Goal: Information Seeking & Learning: Compare options

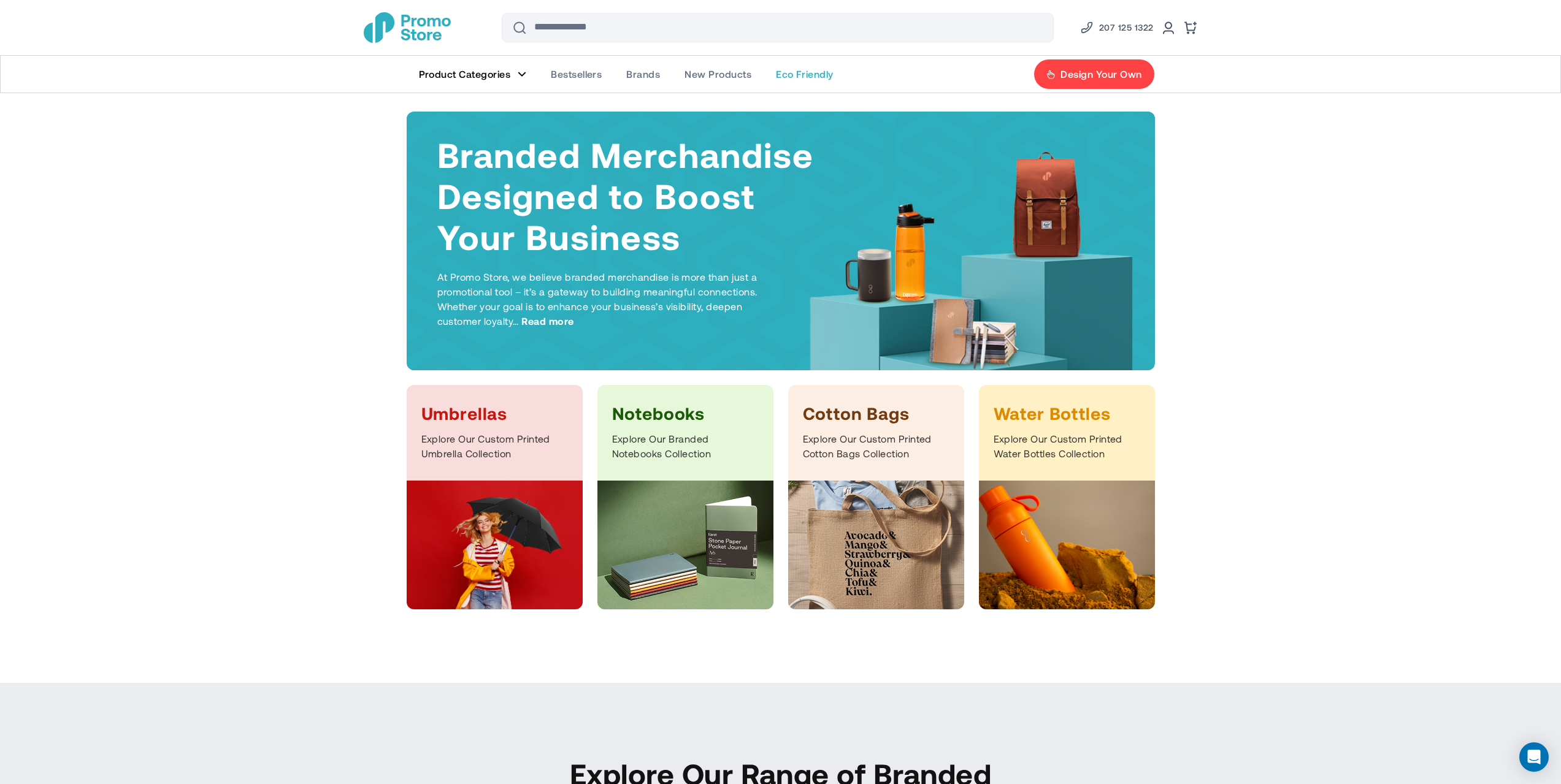
click at [802, 69] on span "Eco Friendly" at bounding box center [805, 74] width 58 height 12
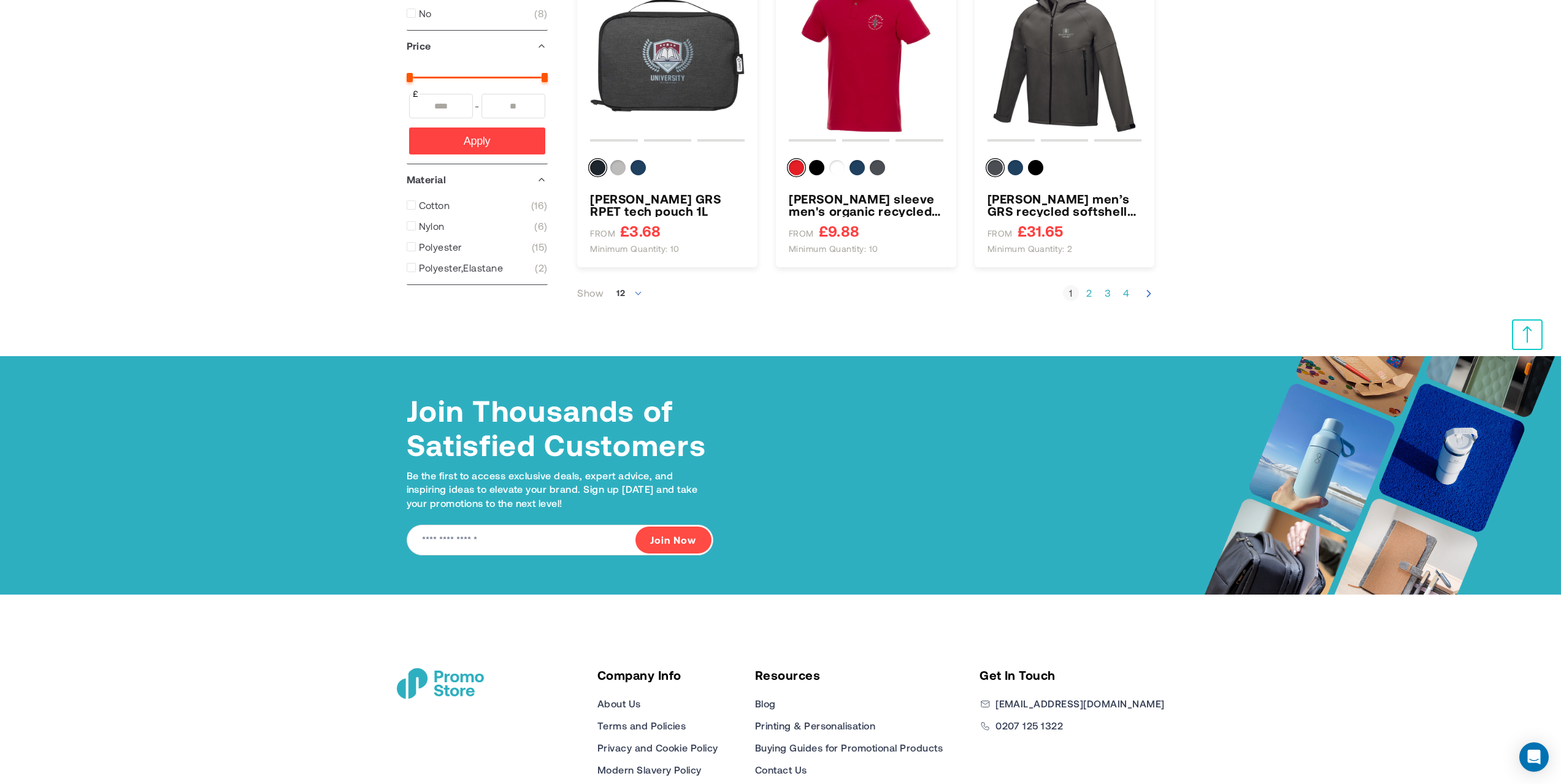
click at [1082, 292] on link "Page 2" at bounding box center [1089, 293] width 16 height 12
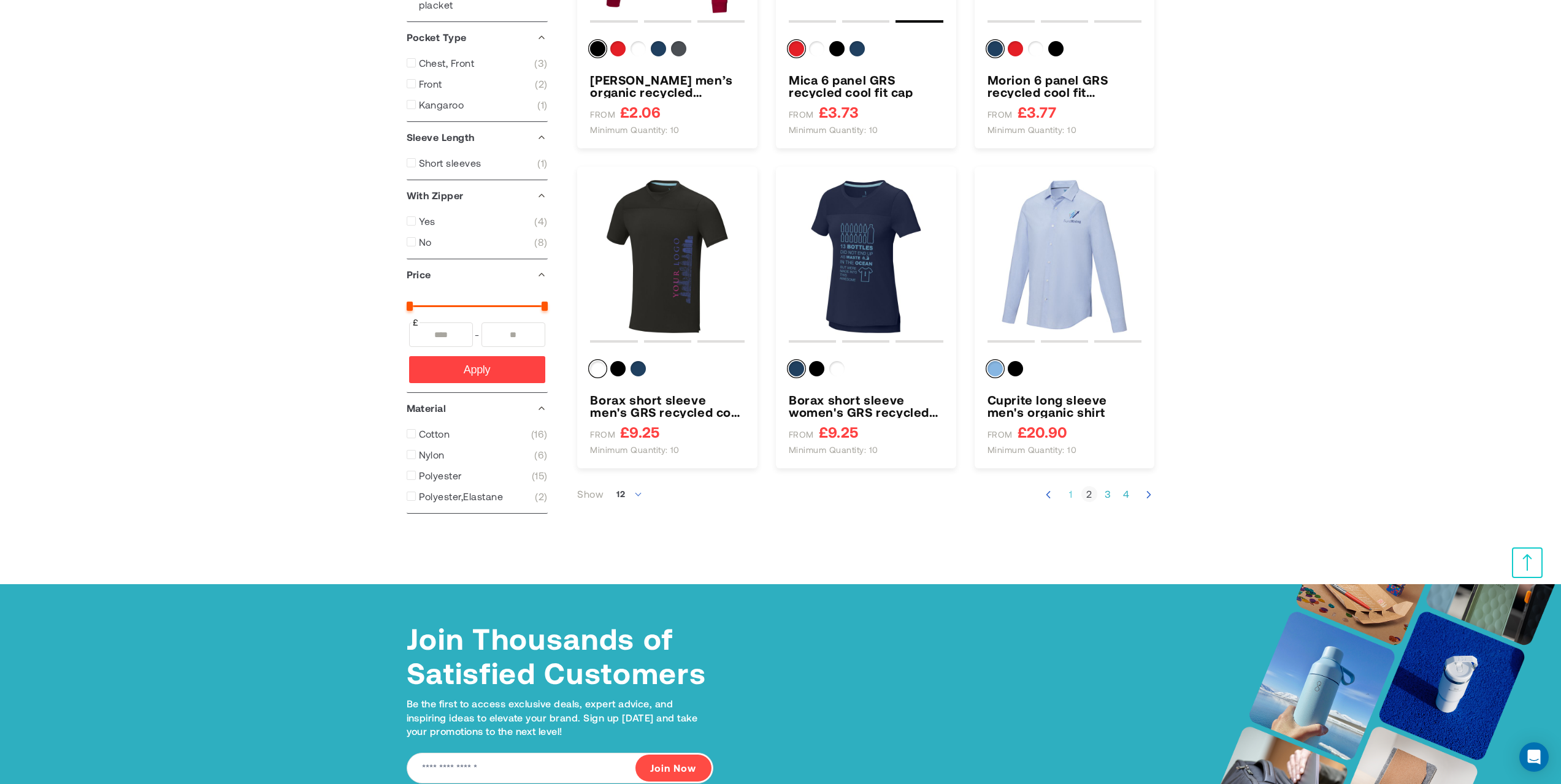
click at [1069, 491] on link "Page 1" at bounding box center [1071, 494] width 16 height 12
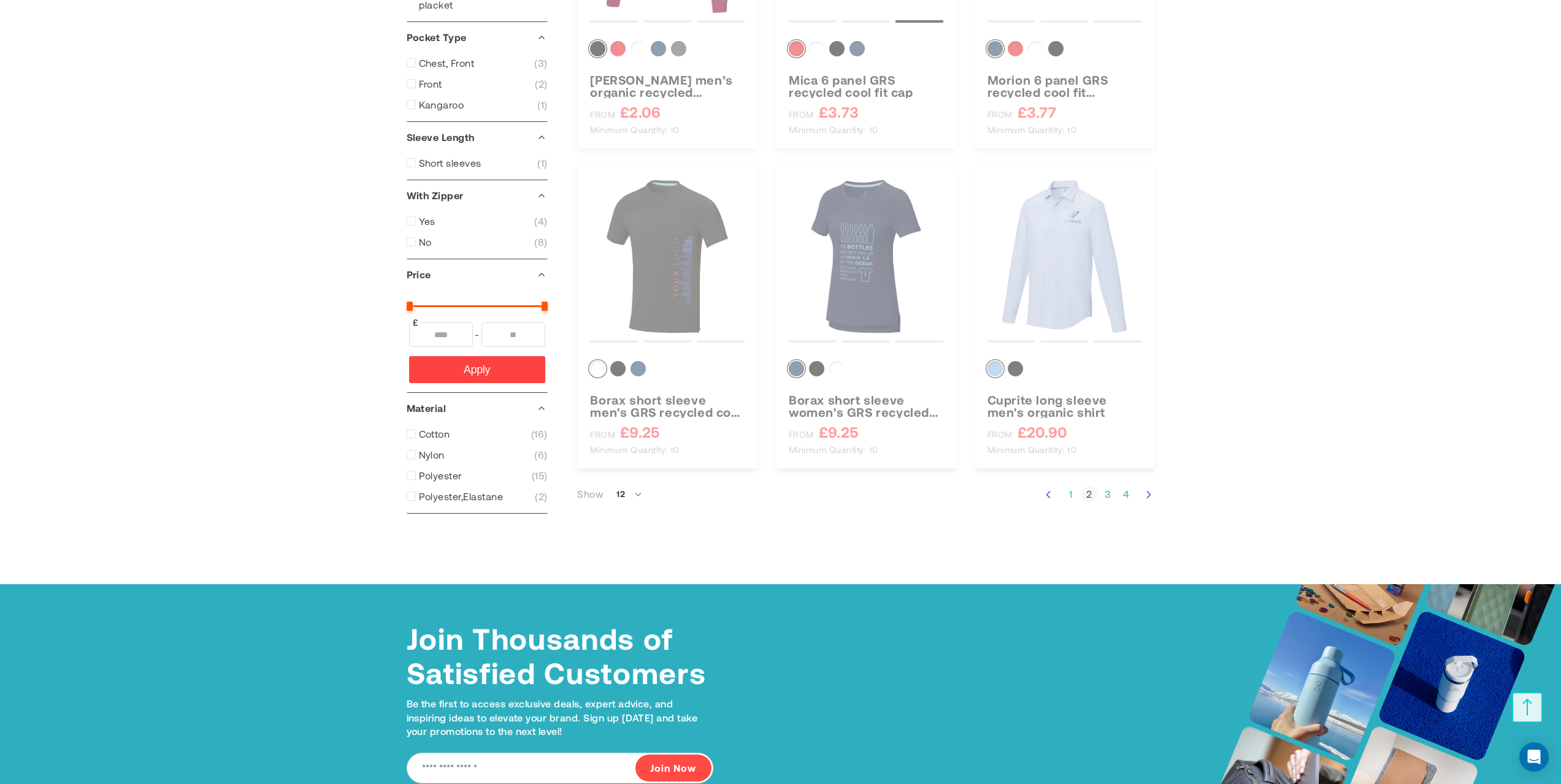
scroll to position [228, 0]
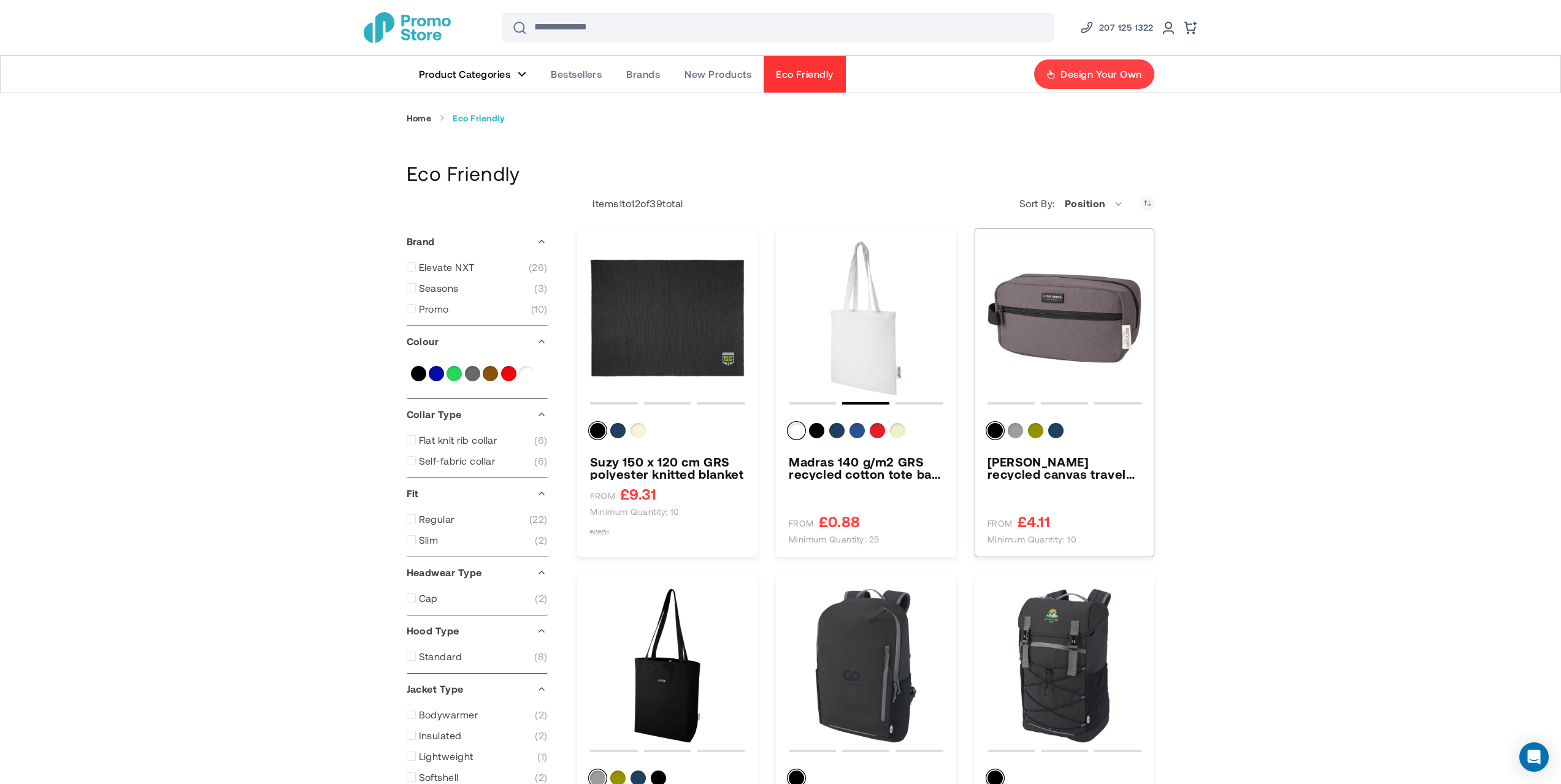
click at [1060, 335] on img "Joey GRS recycled canvas travel accessory pouch bag 3.5L" at bounding box center [1065, 318] width 155 height 155
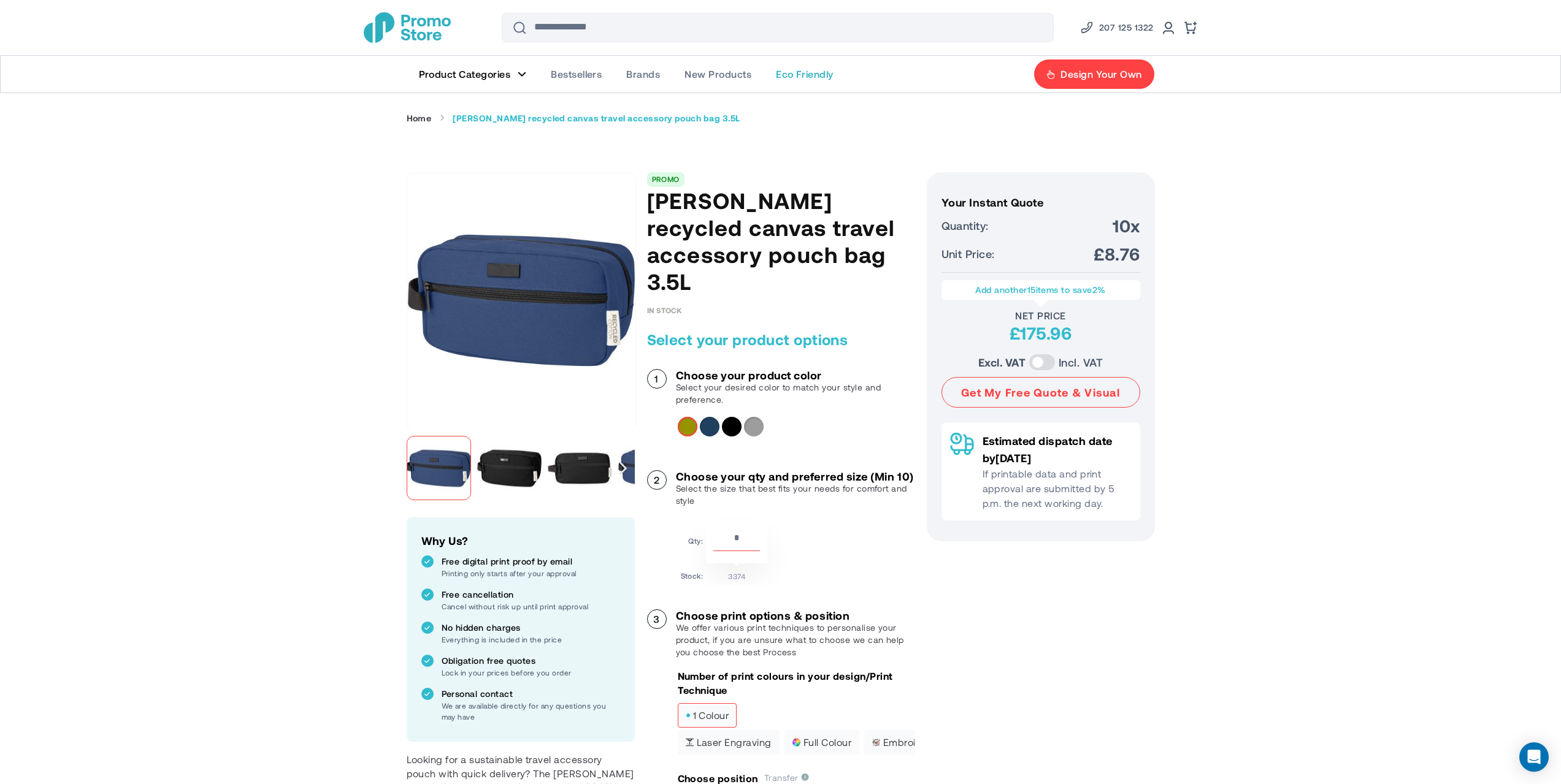
click at [808, 69] on link "Eco Friendly" at bounding box center [805, 74] width 82 height 37
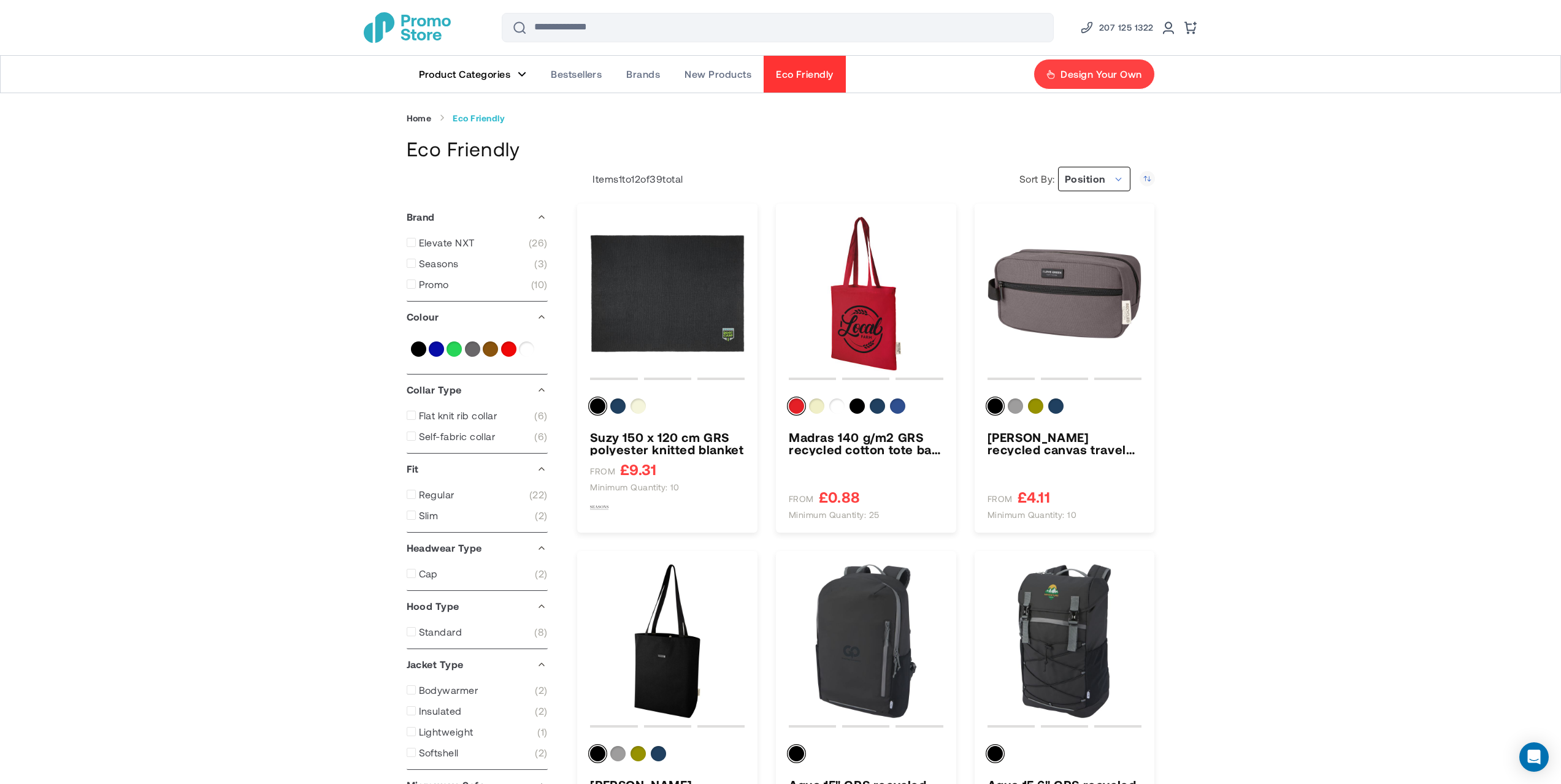
click at [1095, 182] on span "Position" at bounding box center [1085, 178] width 40 height 11
click at [1092, 245] on li "Price" at bounding box center [1089, 248] width 80 height 22
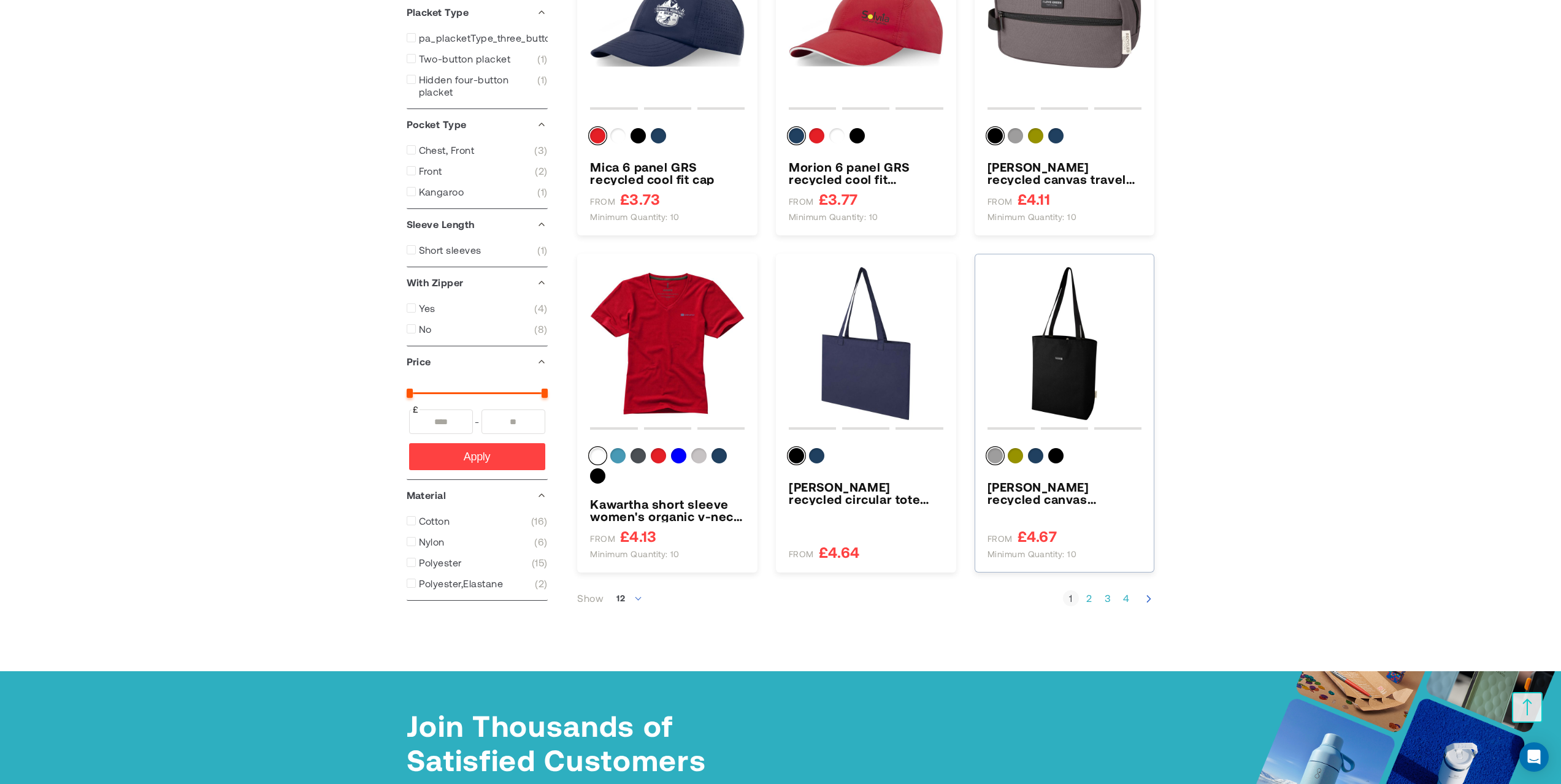
scroll to position [1022, 0]
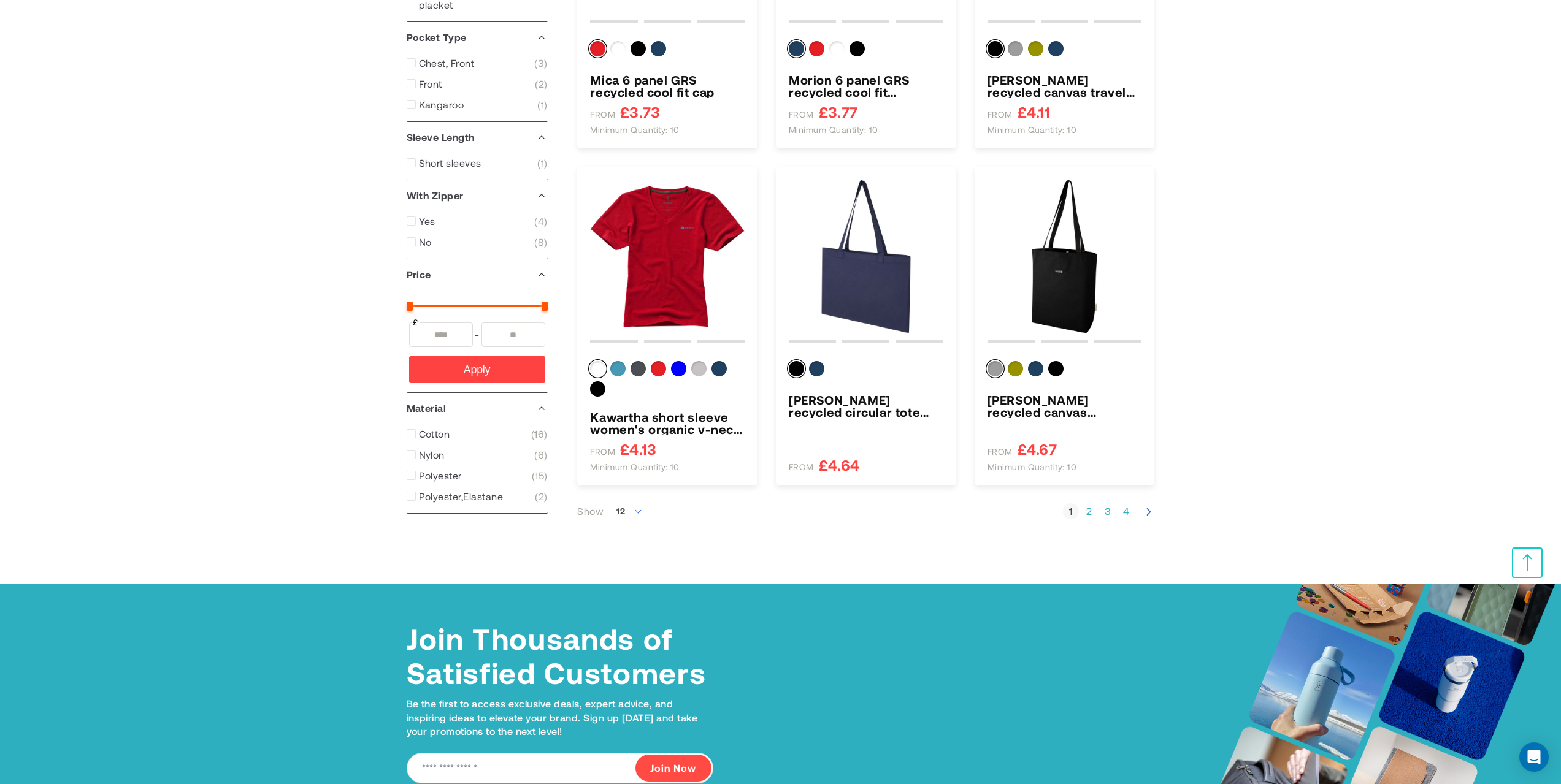
click at [1089, 510] on link "Page 2" at bounding box center [1089, 511] width 16 height 12
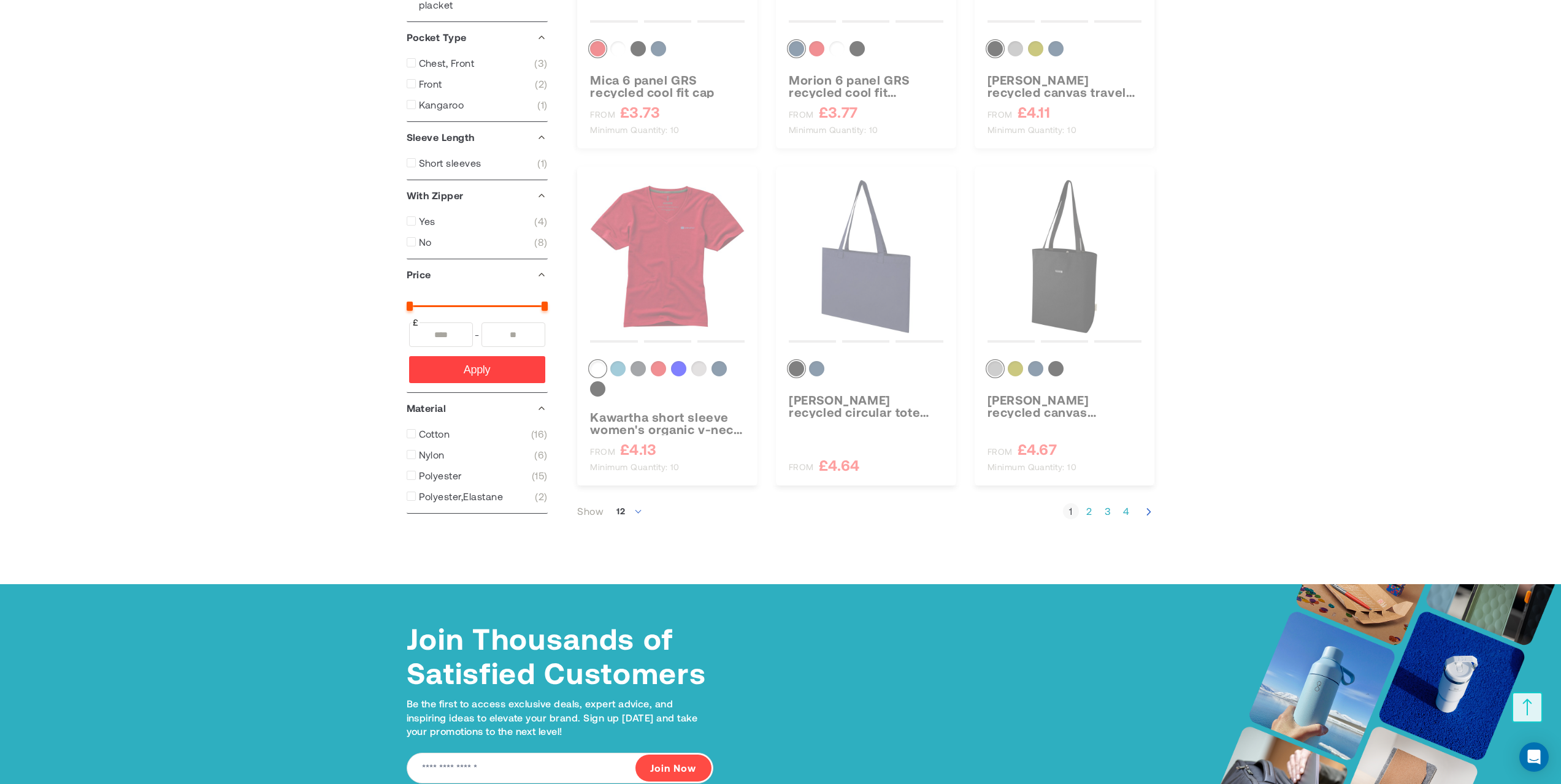
scroll to position [228, 0]
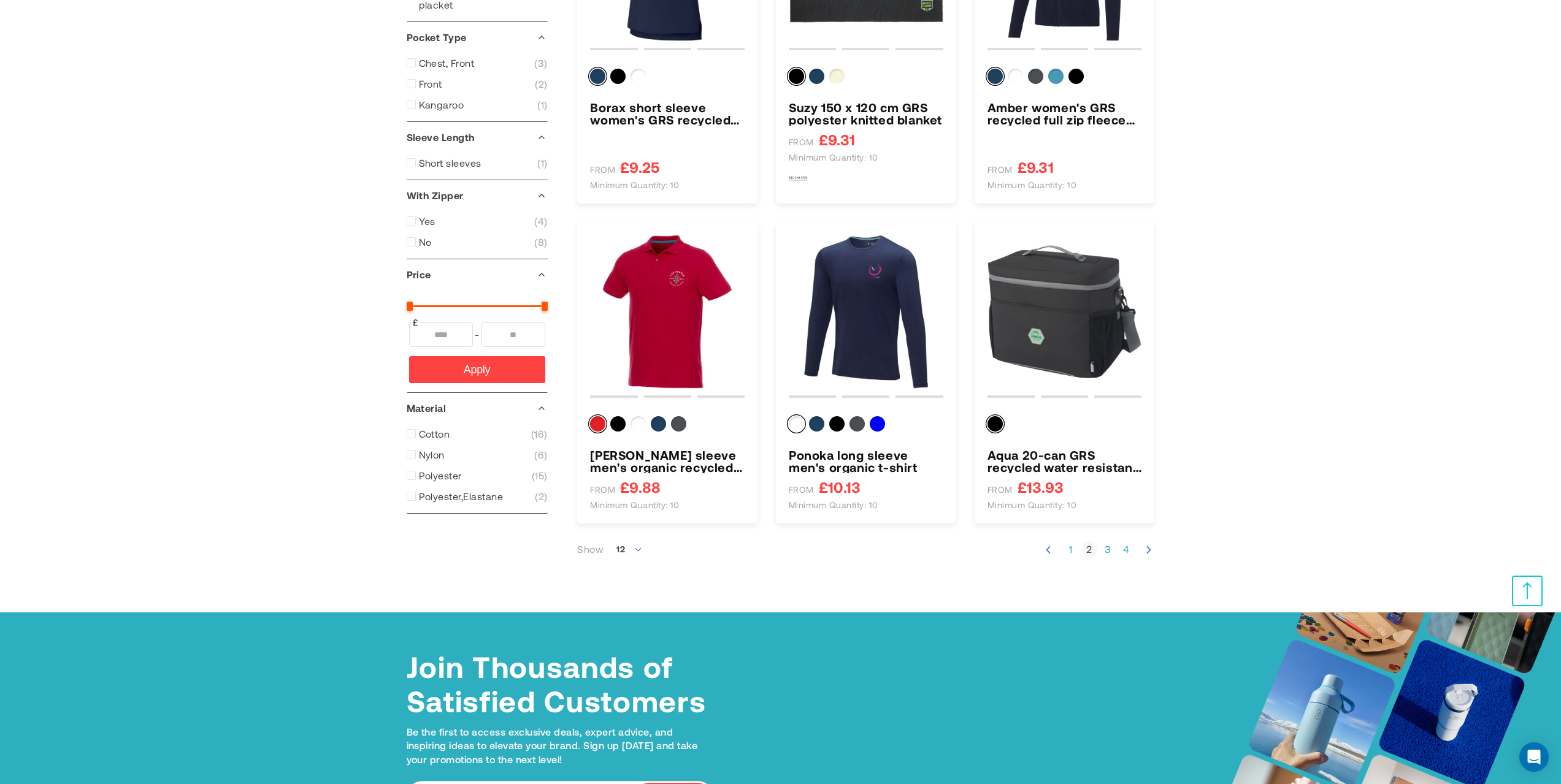
click at [1113, 554] on link "Page 3" at bounding box center [1107, 550] width 16 height 12
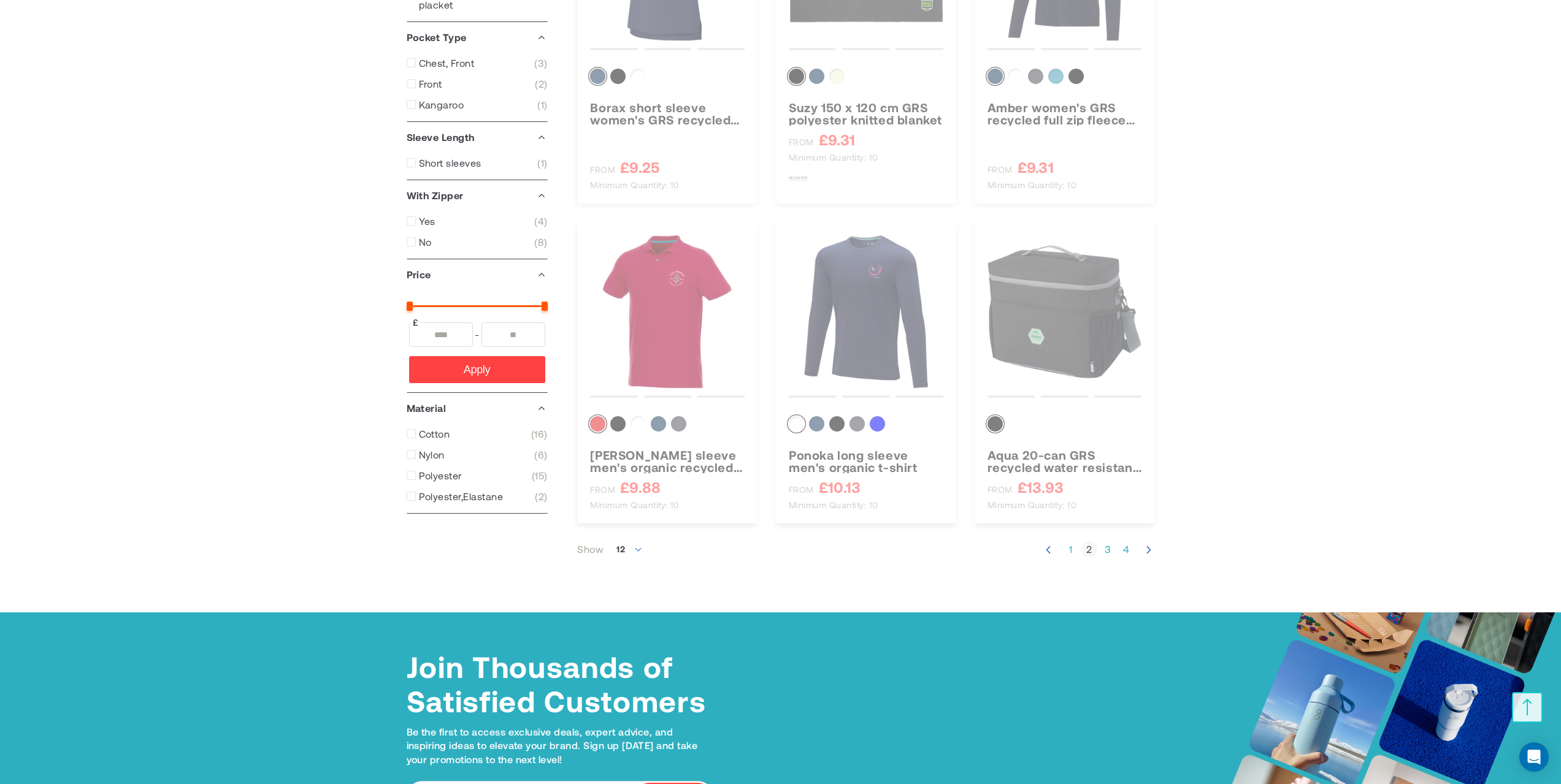
scroll to position [228, 0]
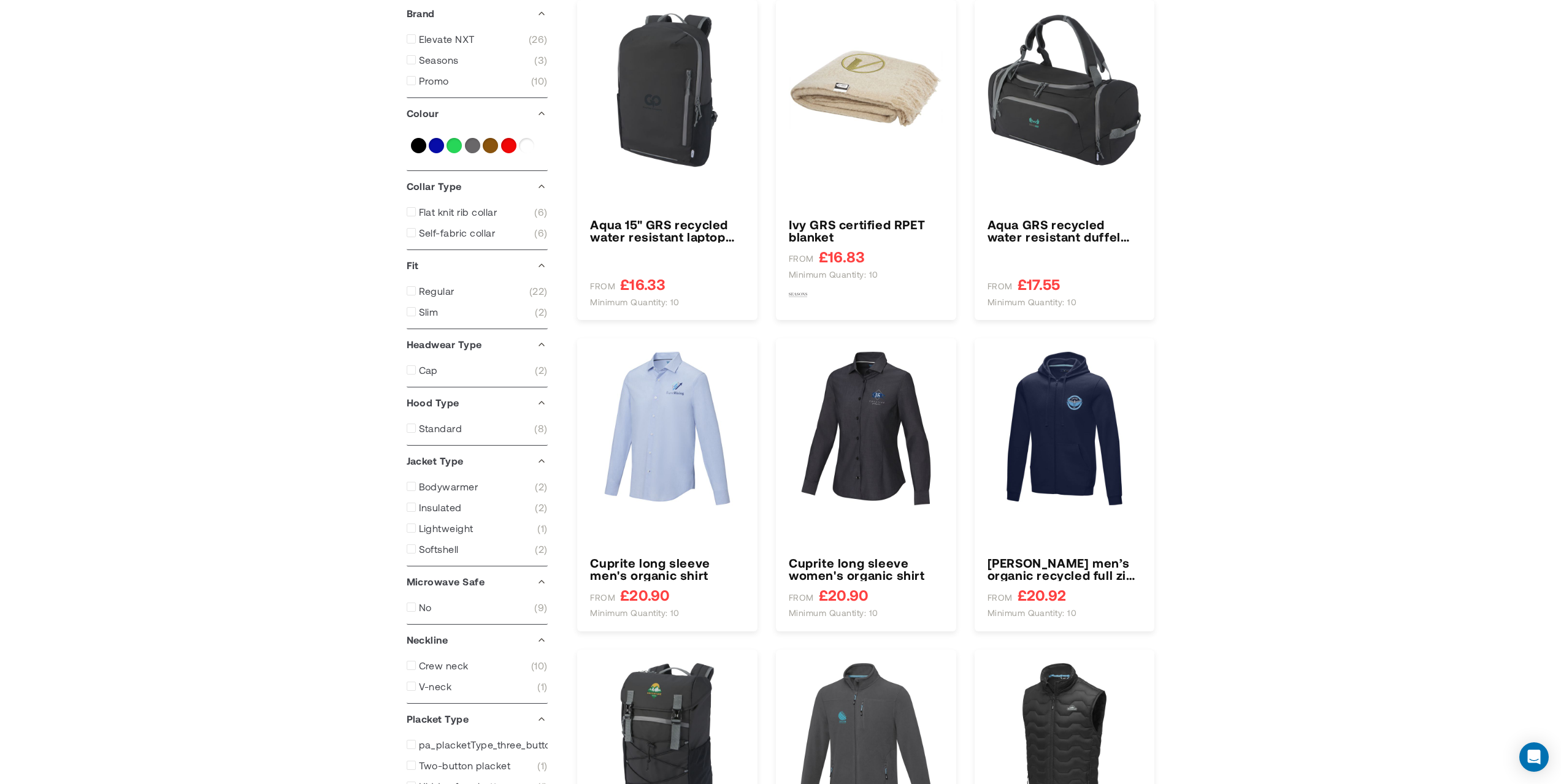
type input "****"
type input "*****"
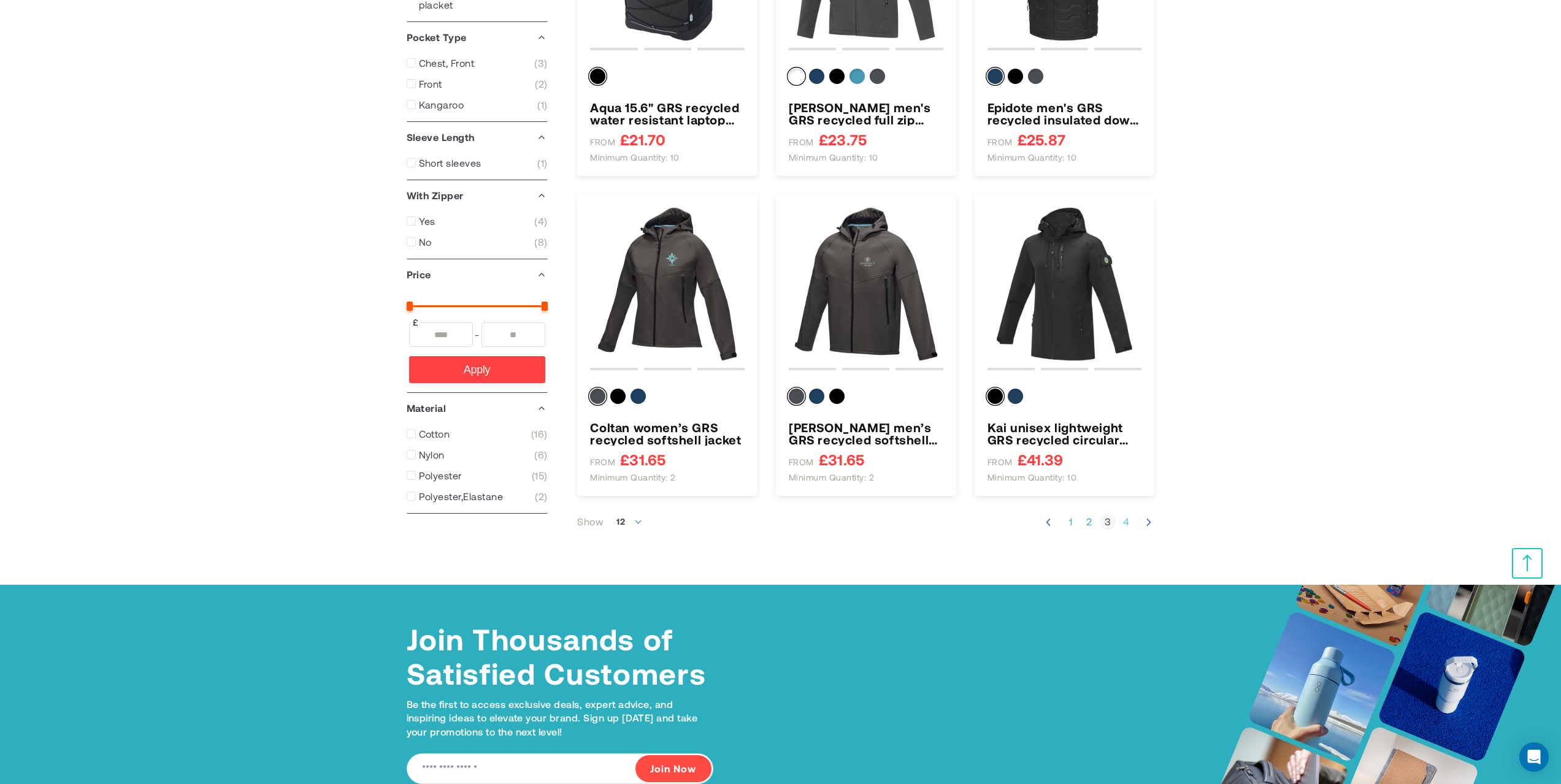
click at [1123, 524] on link "Page 4" at bounding box center [1126, 522] width 16 height 12
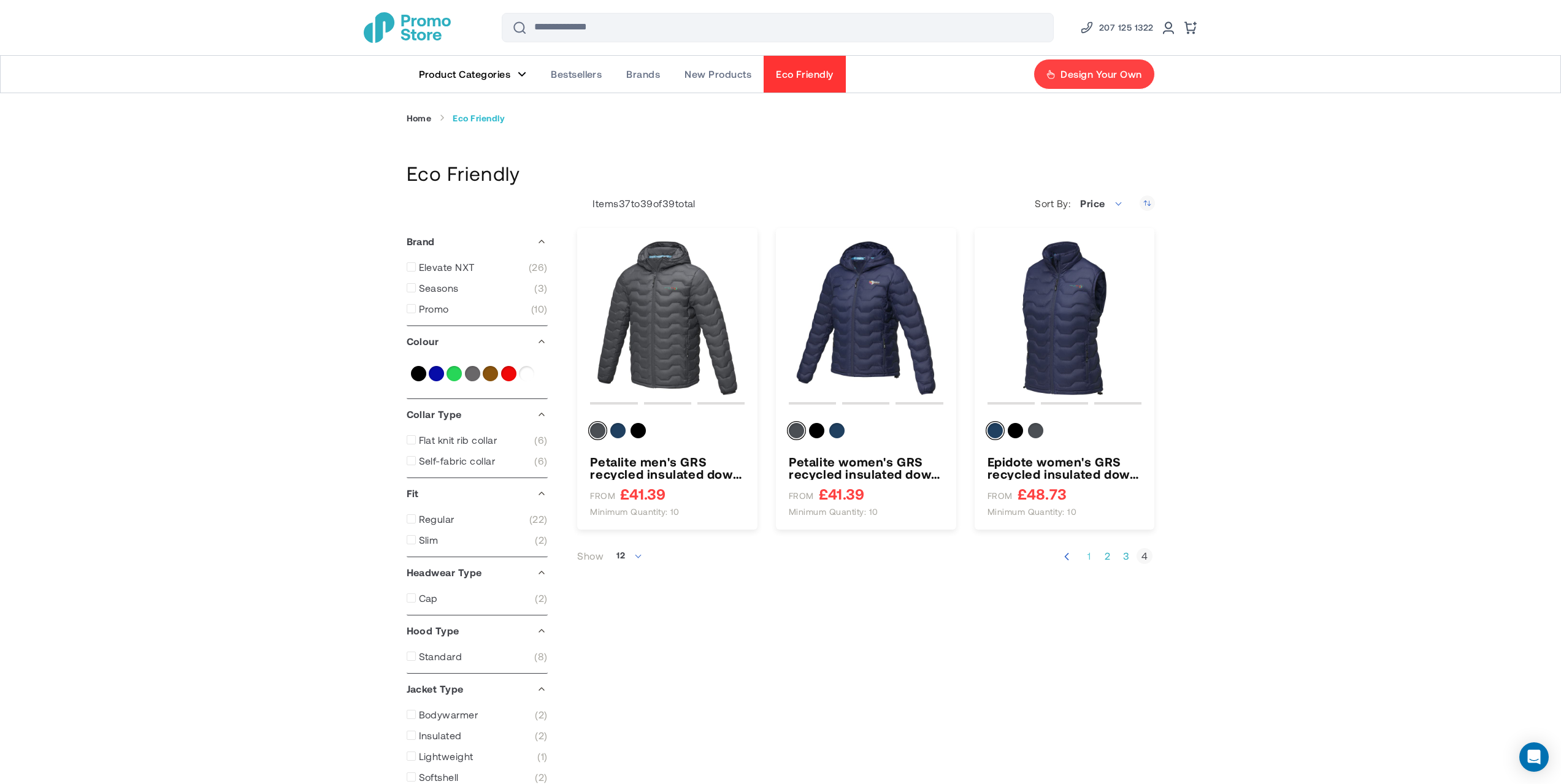
click at [1089, 557] on link "Page 1" at bounding box center [1089, 556] width 16 height 12
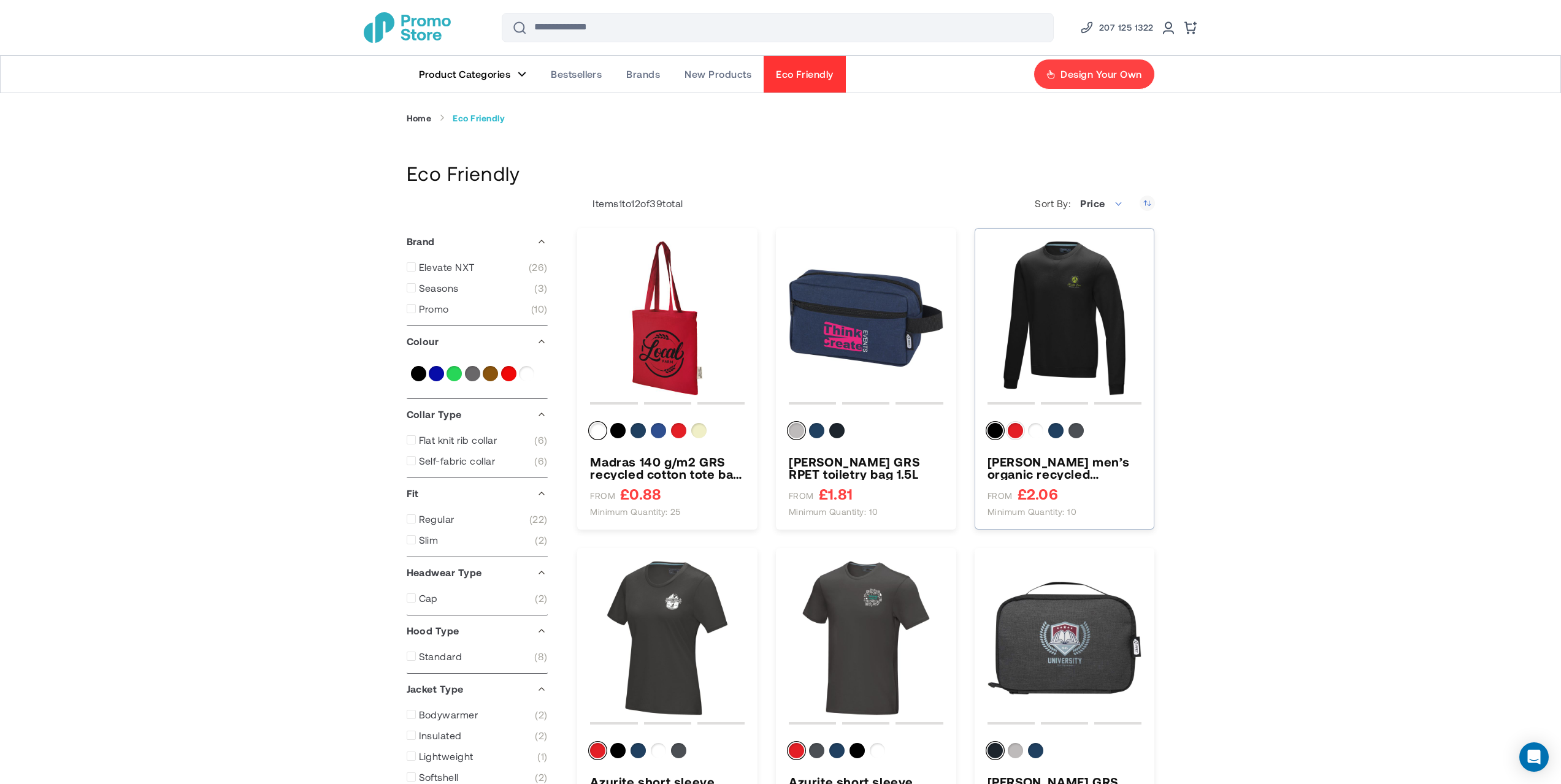
click at [1021, 432] on div "Red" at bounding box center [1016, 431] width 15 height 15
click at [1054, 328] on img "Jasper men’s organic recycled crewneck sweater" at bounding box center [1065, 318] width 155 height 155
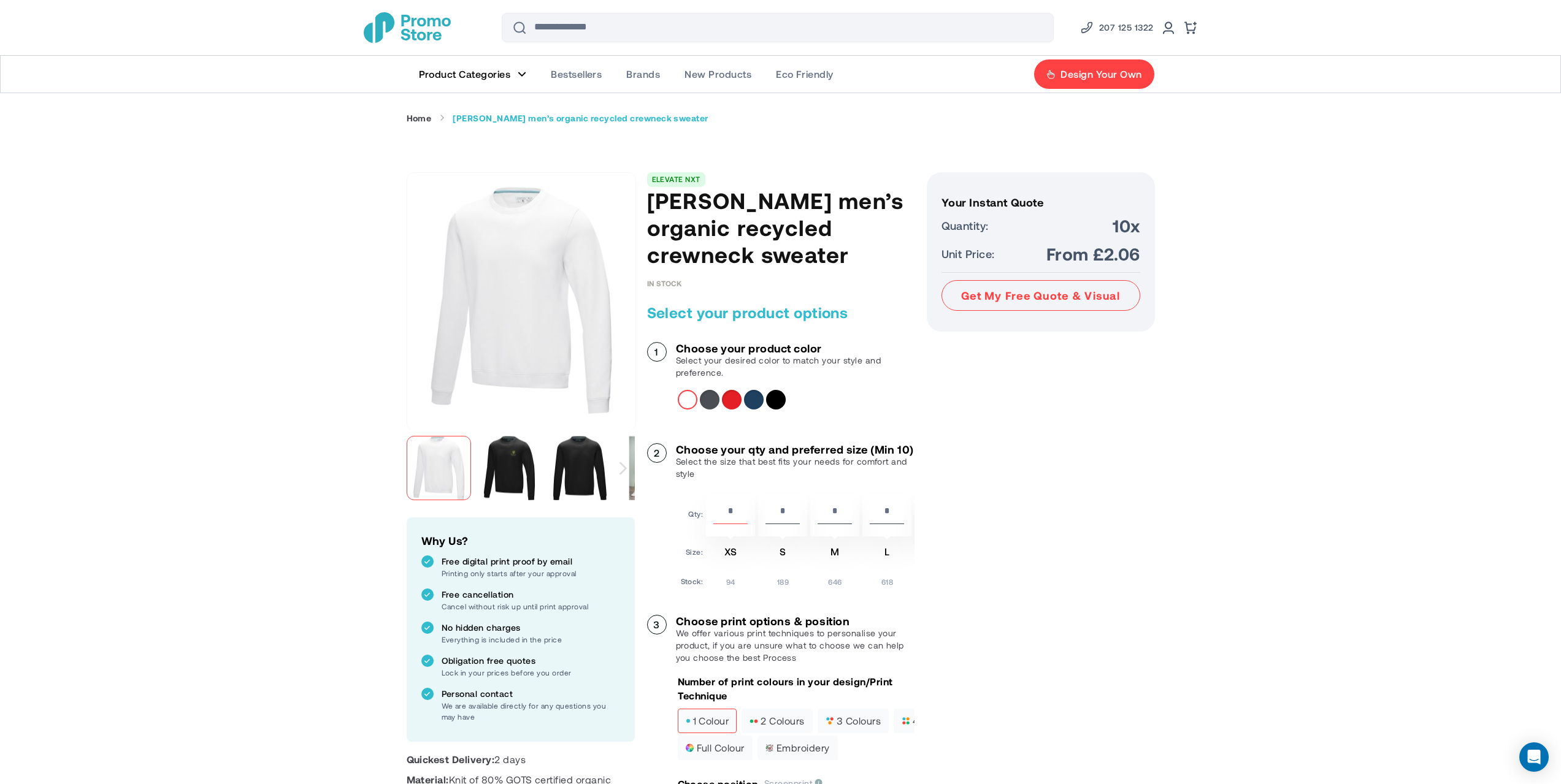
click at [729, 404] on div "Red" at bounding box center [732, 400] width 20 height 20
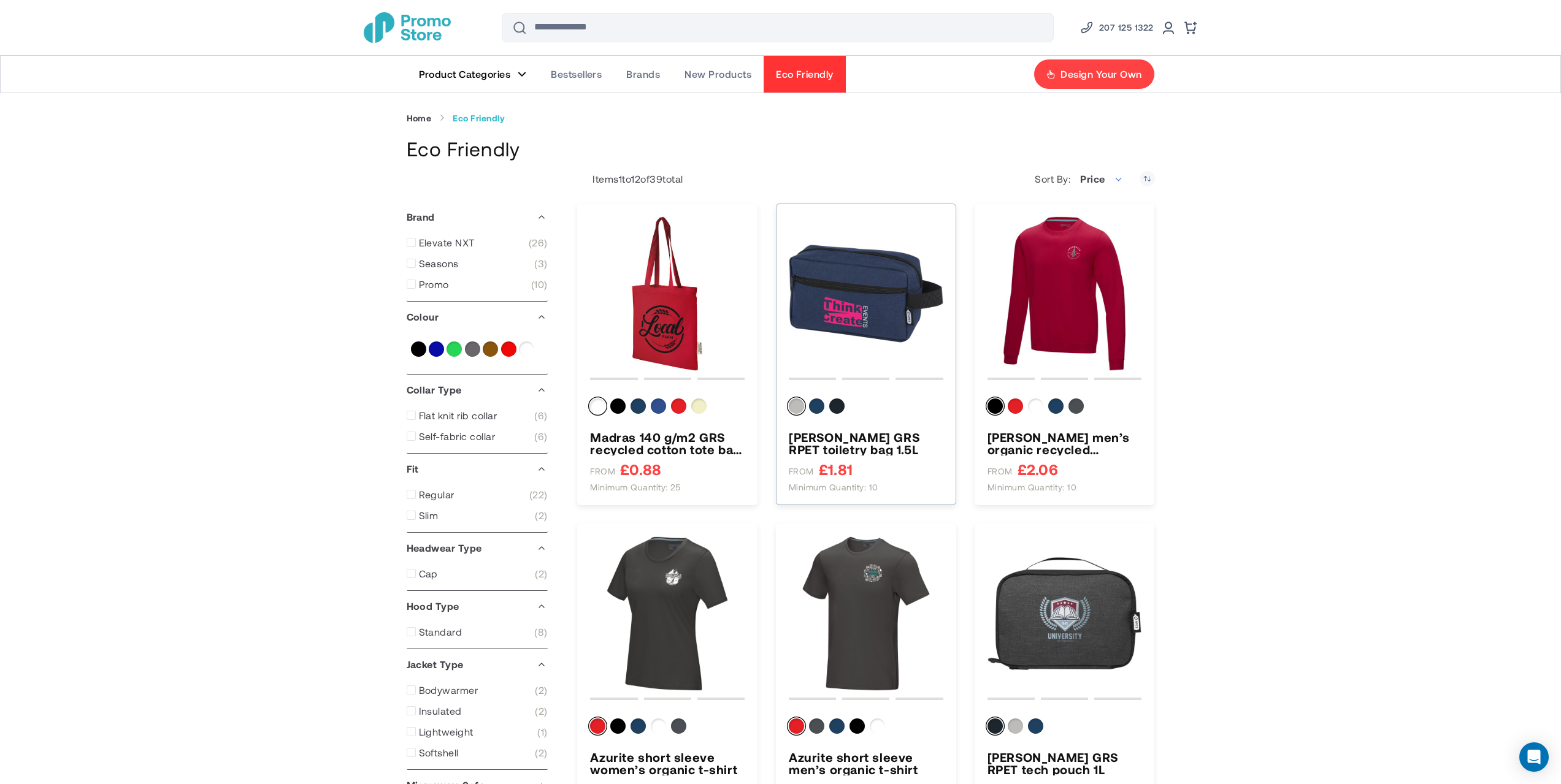
click at [825, 292] on img "Ross GRS RPET toiletry bag 1.5L" at bounding box center [866, 294] width 155 height 155
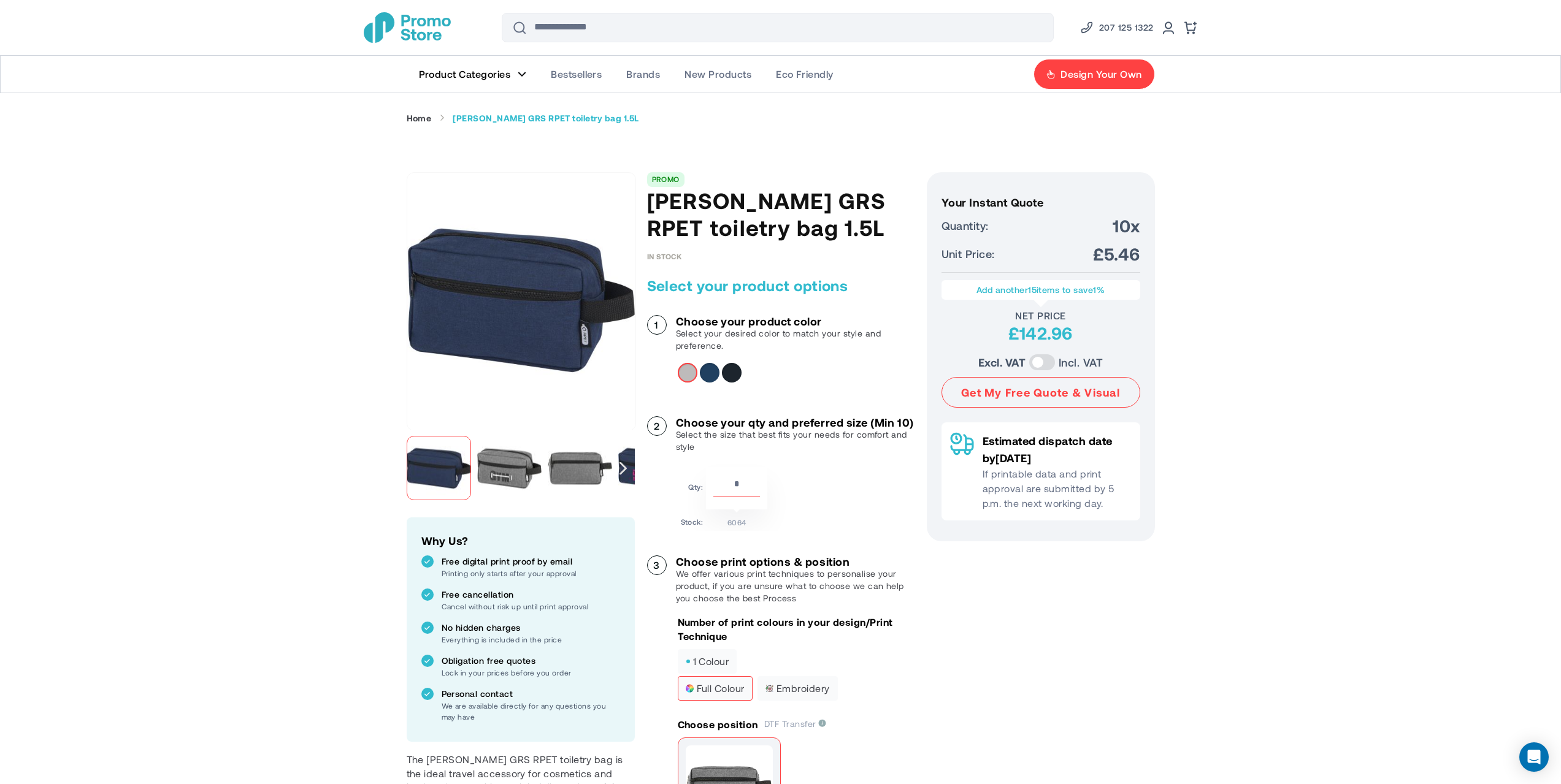
click at [714, 368] on div "HeatherNavy" at bounding box center [710, 373] width 20 height 20
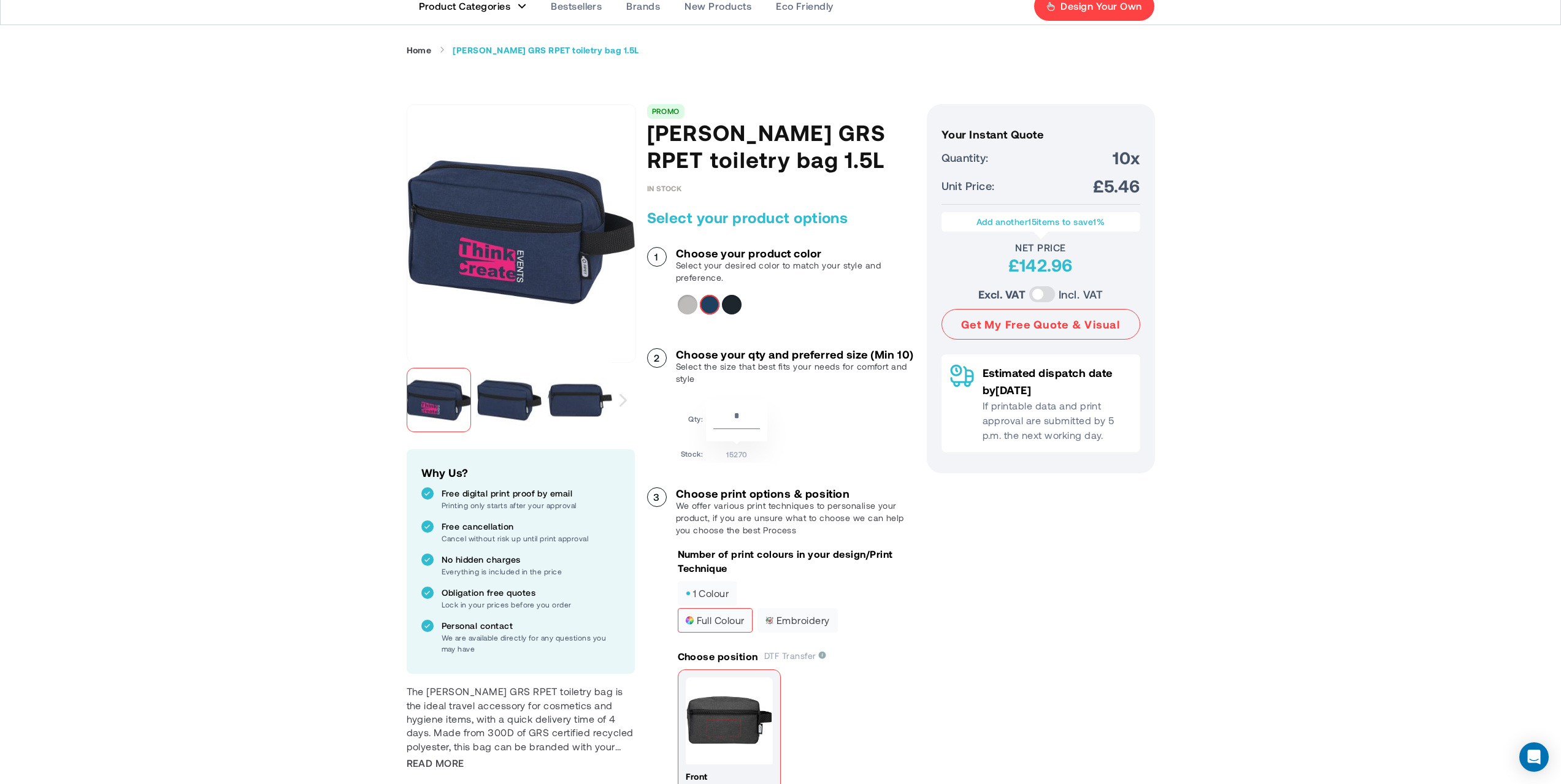
scroll to position [204, 0]
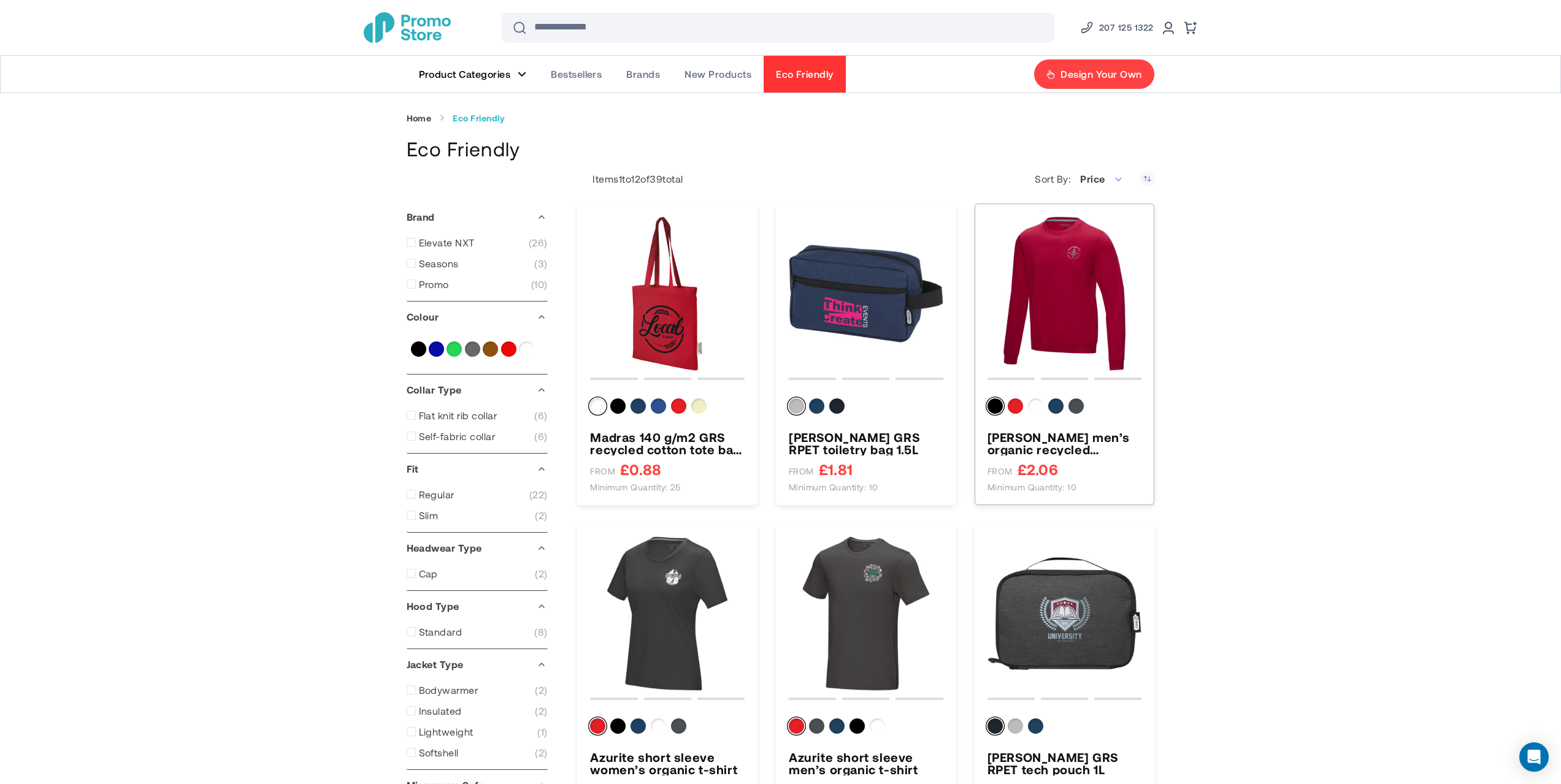
click at [1069, 290] on img "Jasper men’s organic recycled crewneck sweater" at bounding box center [1065, 294] width 155 height 155
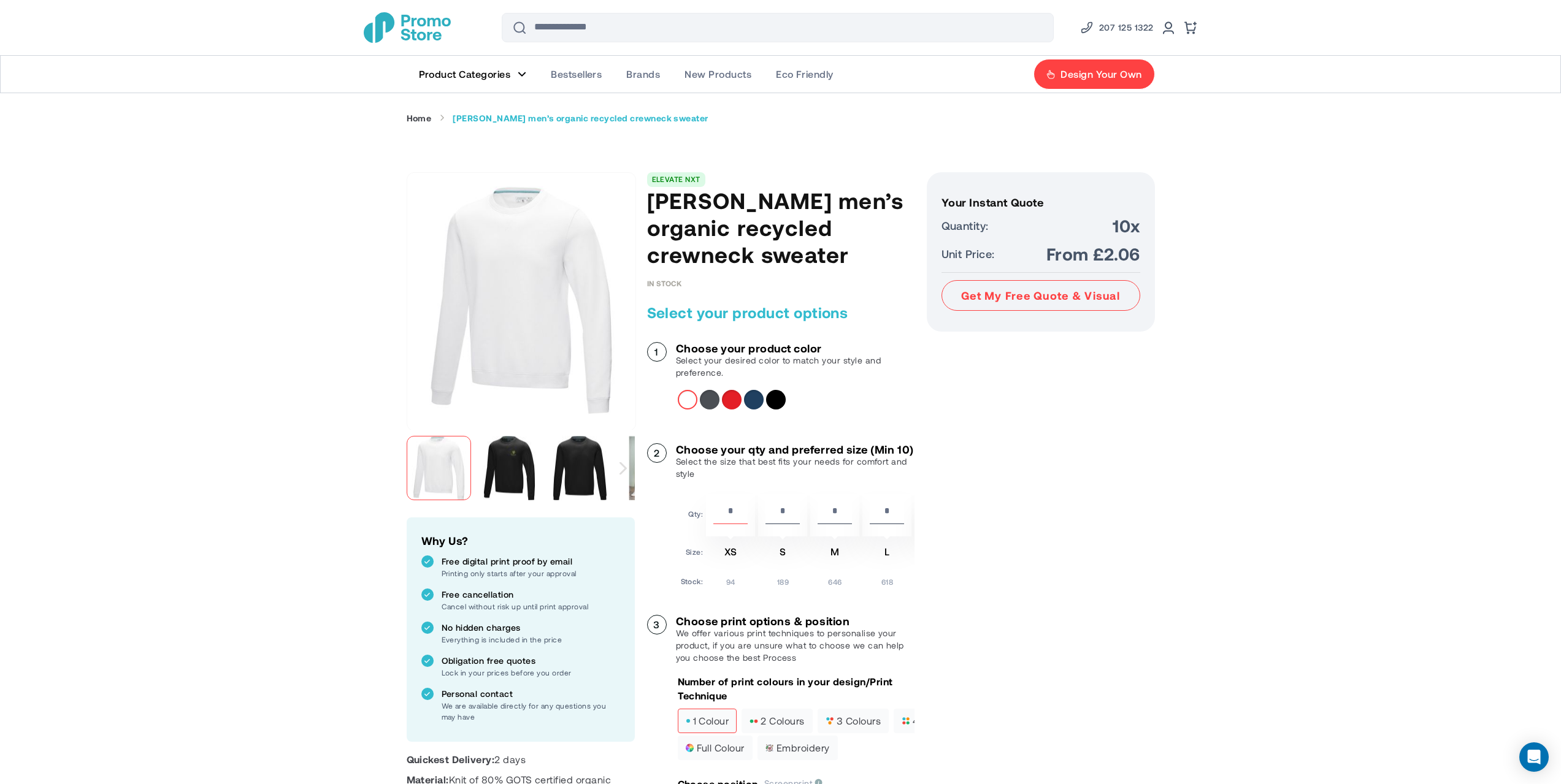
click at [729, 400] on div "Red" at bounding box center [732, 400] width 20 height 20
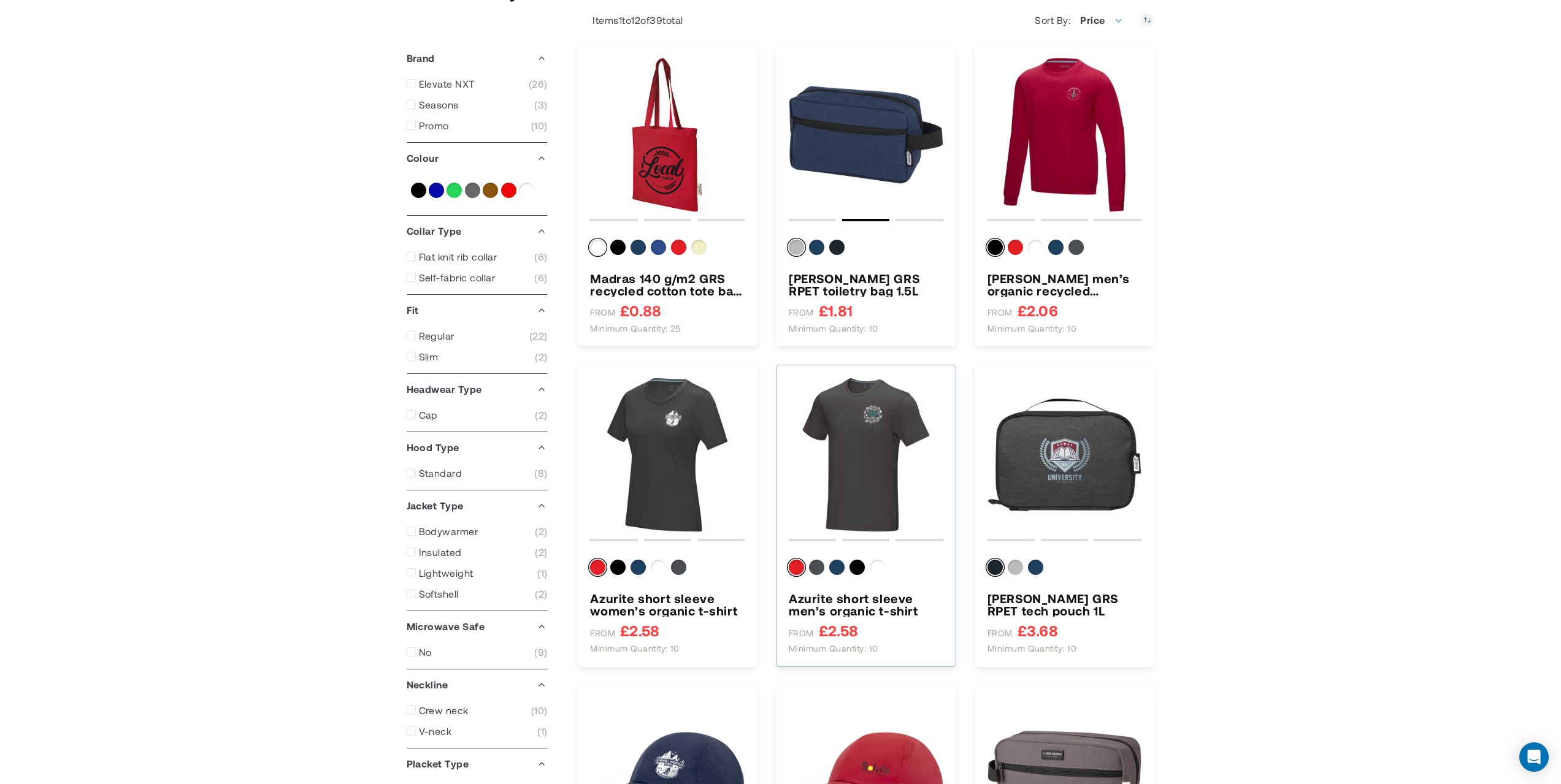
scroll to position [409, 0]
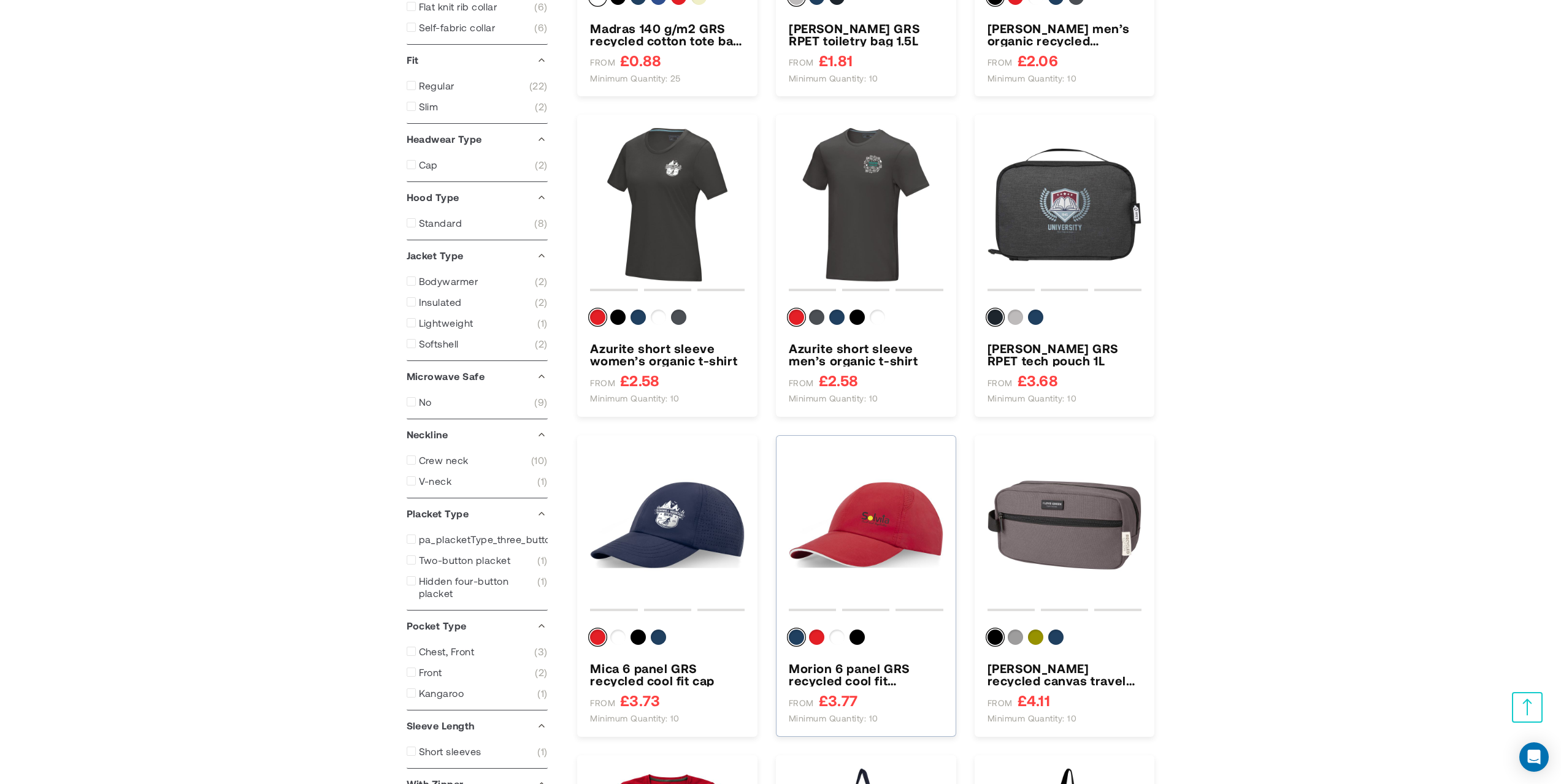
click at [868, 517] on img "Morion 6 panel GRS recycled cool fit sandwich cap" at bounding box center [866, 525] width 155 height 155
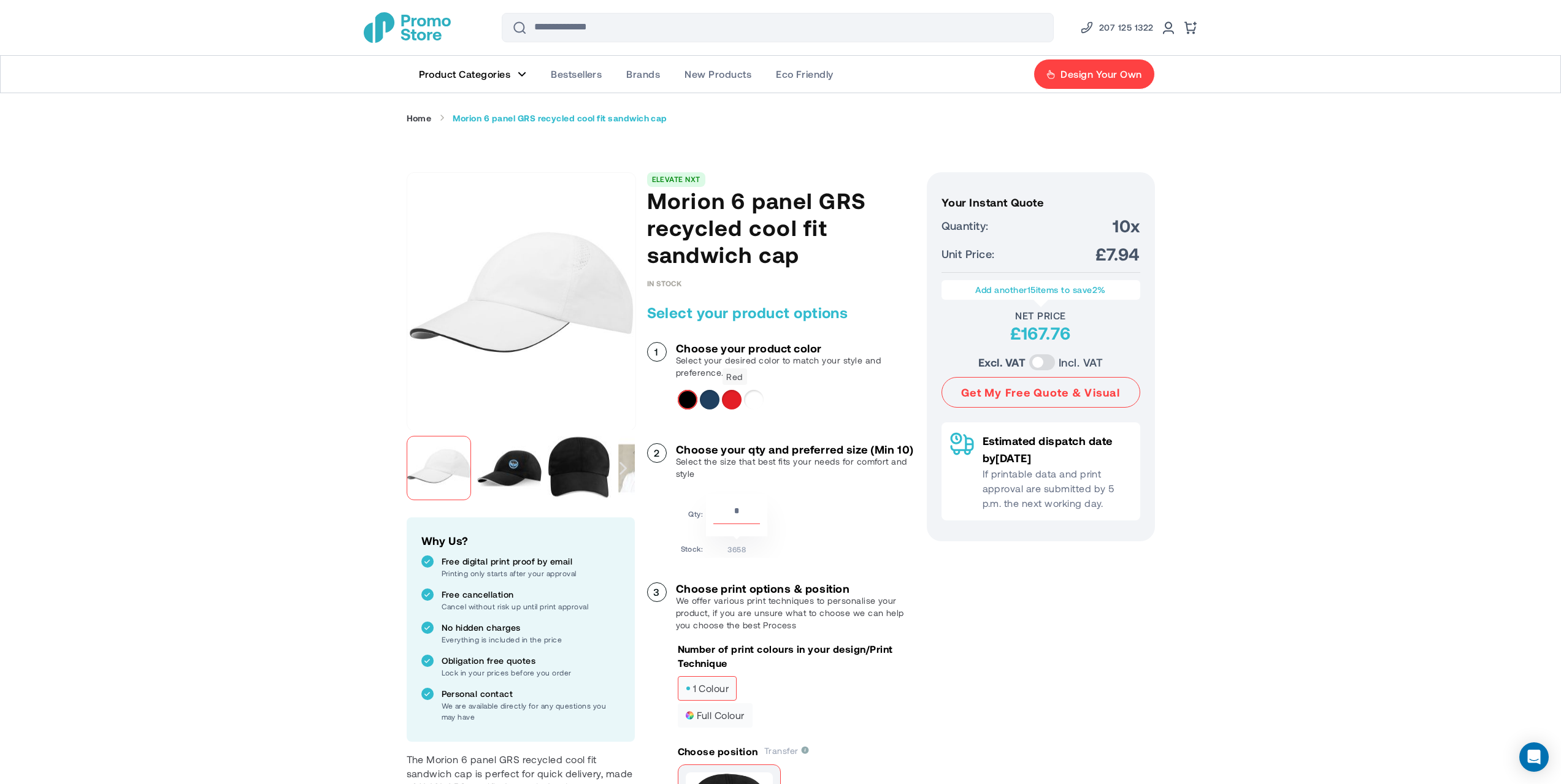
click at [730, 398] on div "Red" at bounding box center [732, 400] width 20 height 20
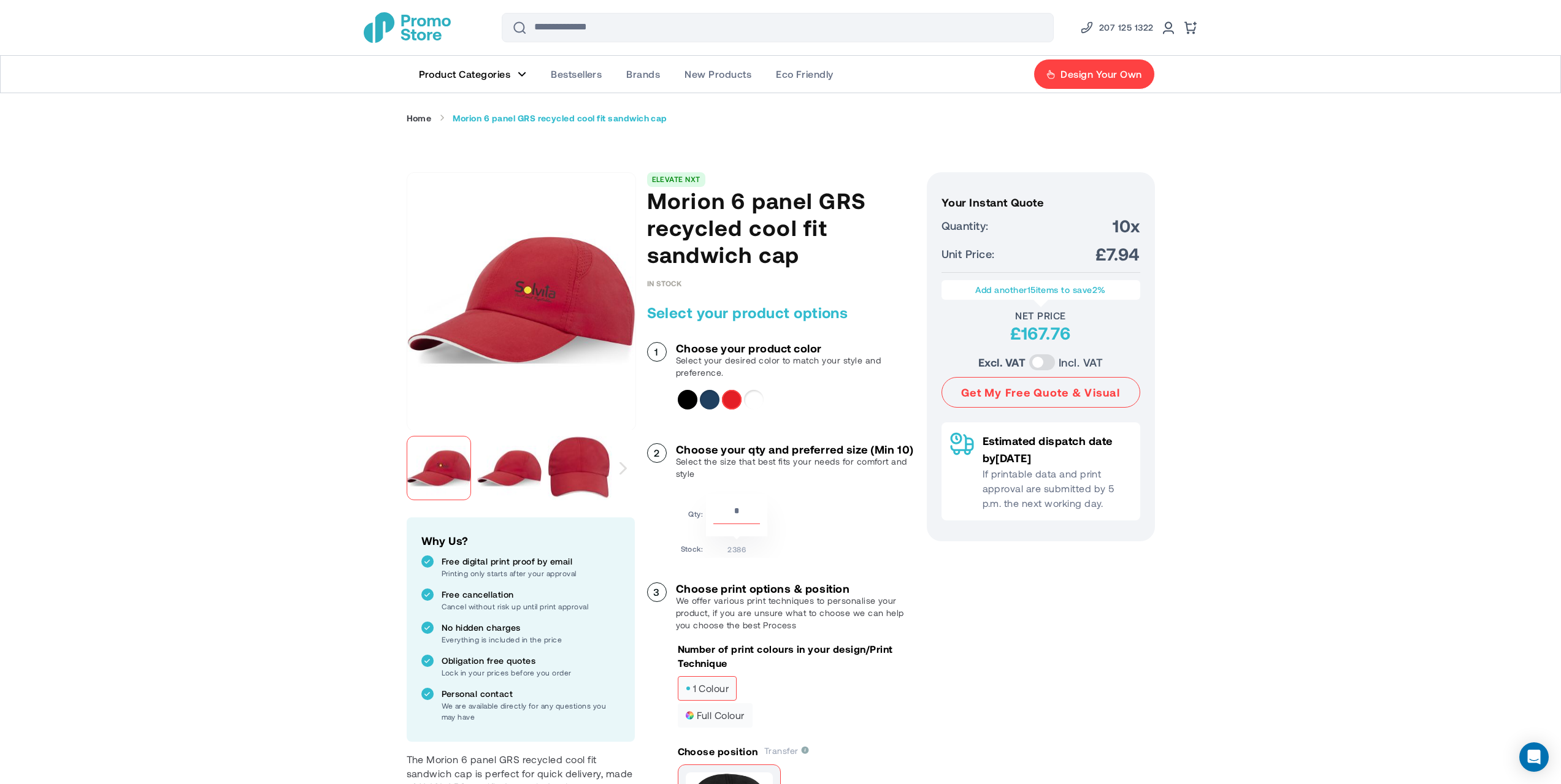
click at [763, 399] on div "White" at bounding box center [754, 400] width 20 height 20
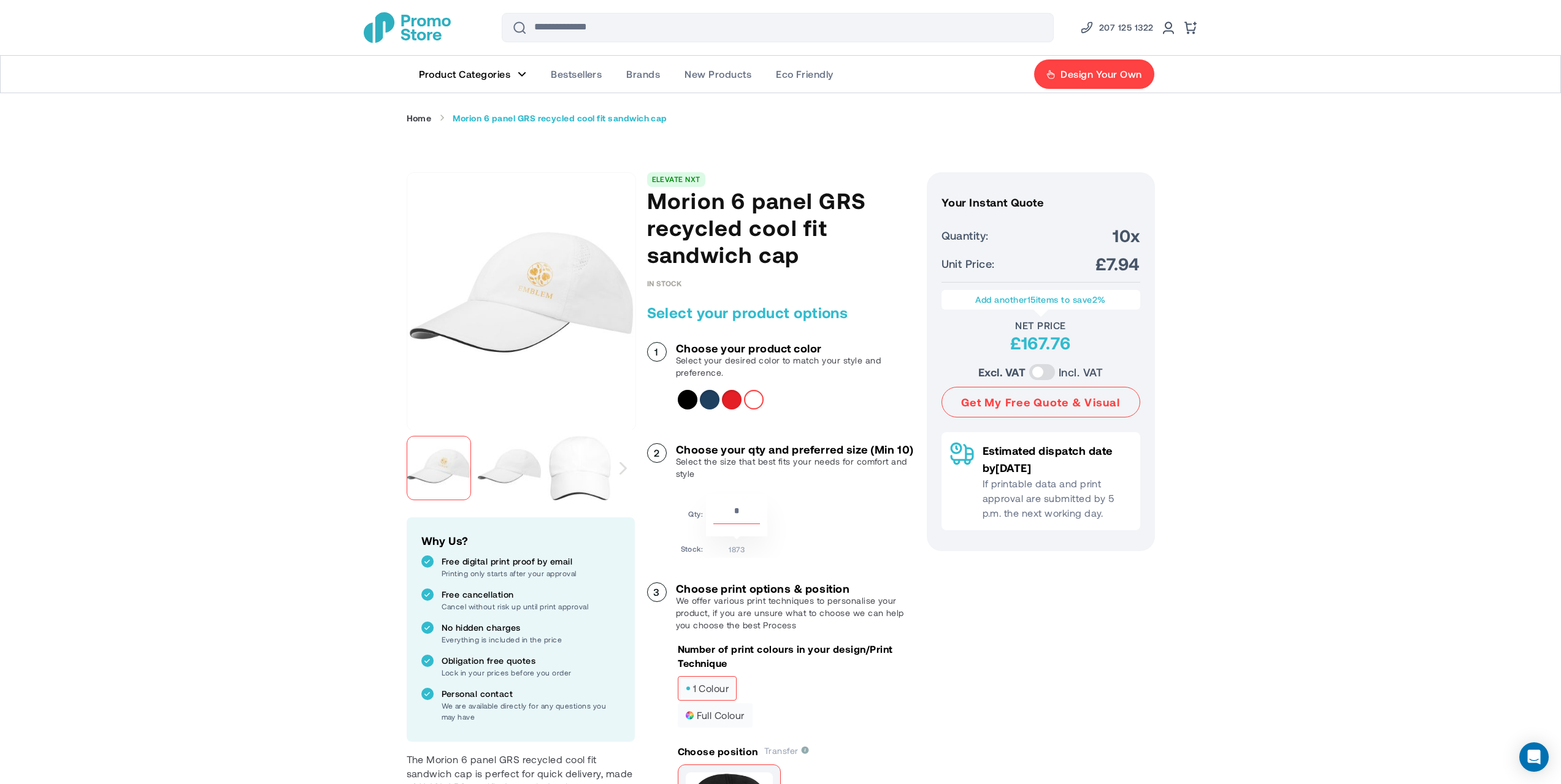
click at [415, 27] on img "store logo" at bounding box center [407, 27] width 87 height 30
